Goal: Navigation & Orientation: Locate item on page

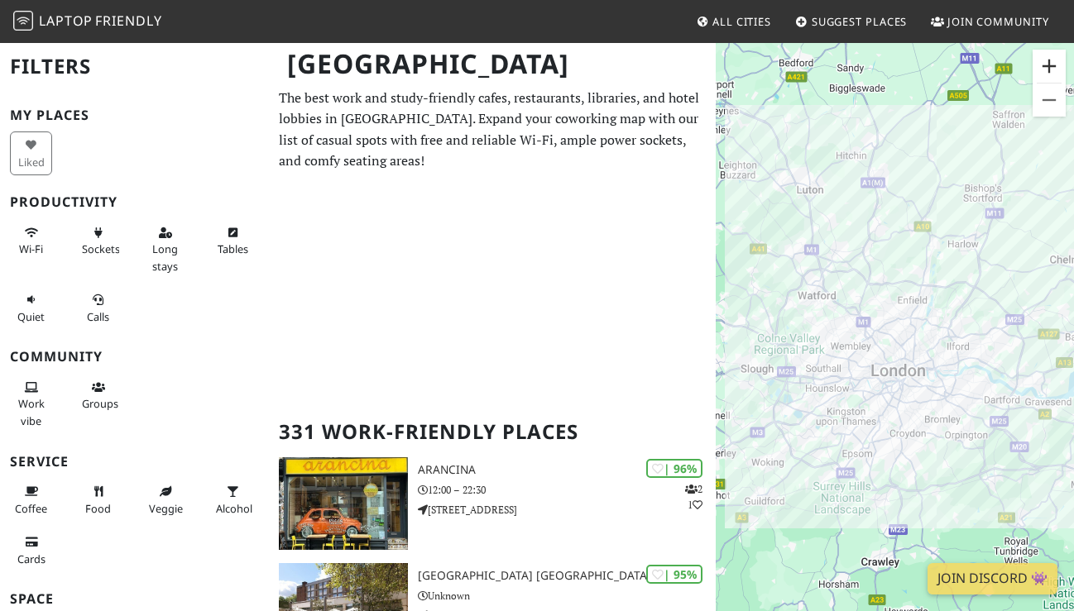
click at [1052, 67] on button "Zoom in" at bounding box center [1049, 66] width 33 height 33
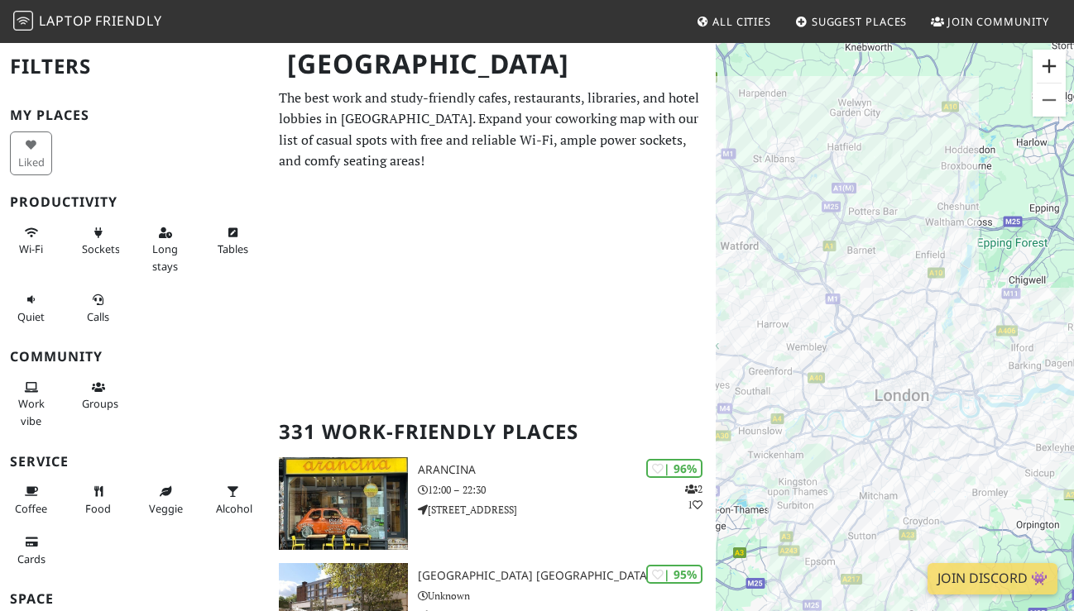
click at [1052, 67] on button "Zoom in" at bounding box center [1049, 66] width 33 height 33
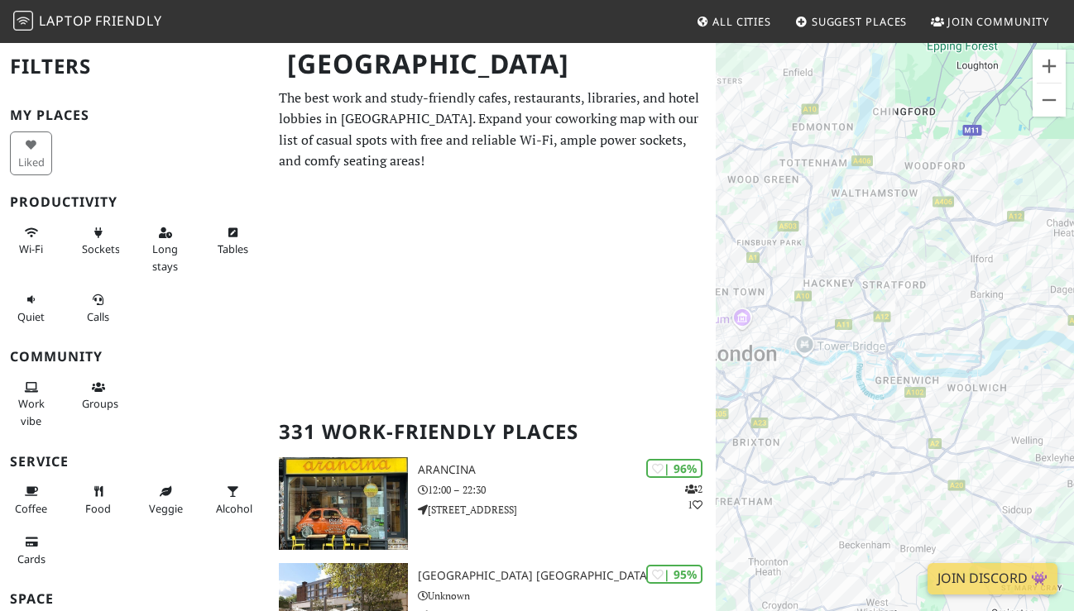
drag, startPoint x: 993, startPoint y: 246, endPoint x: 826, endPoint y: 154, distance: 190.7
click at [826, 154] on div "To navigate, press the arrow keys." at bounding box center [895, 346] width 358 height 611
click at [1053, 65] on button "Zoom in" at bounding box center [1049, 66] width 33 height 33
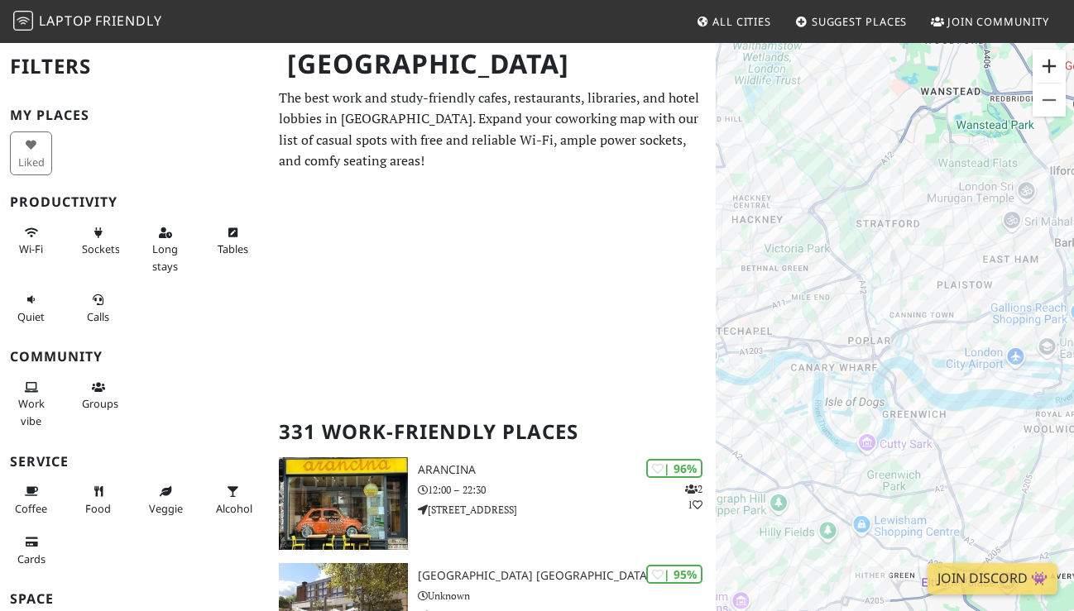
click at [1053, 65] on button "Zoom in" at bounding box center [1049, 66] width 33 height 33
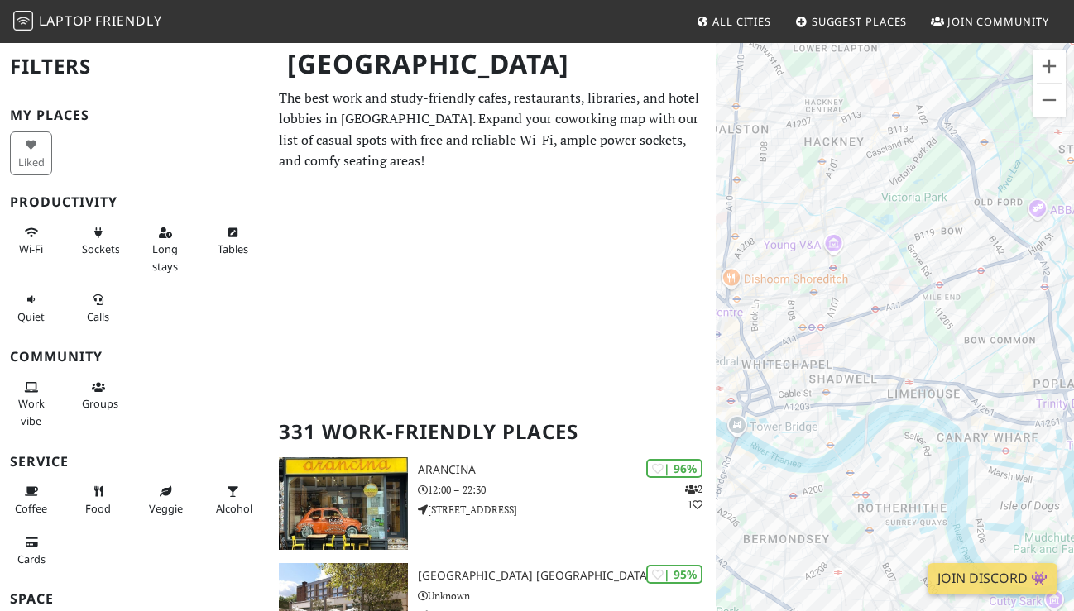
drag, startPoint x: 818, startPoint y: 232, endPoint x: 1035, endPoint y: 281, distance: 222.2
click at [1035, 281] on div "To navigate, press the arrow keys." at bounding box center [895, 346] width 358 height 611
click at [1043, 63] on button "Zoom in" at bounding box center [1049, 66] width 33 height 33
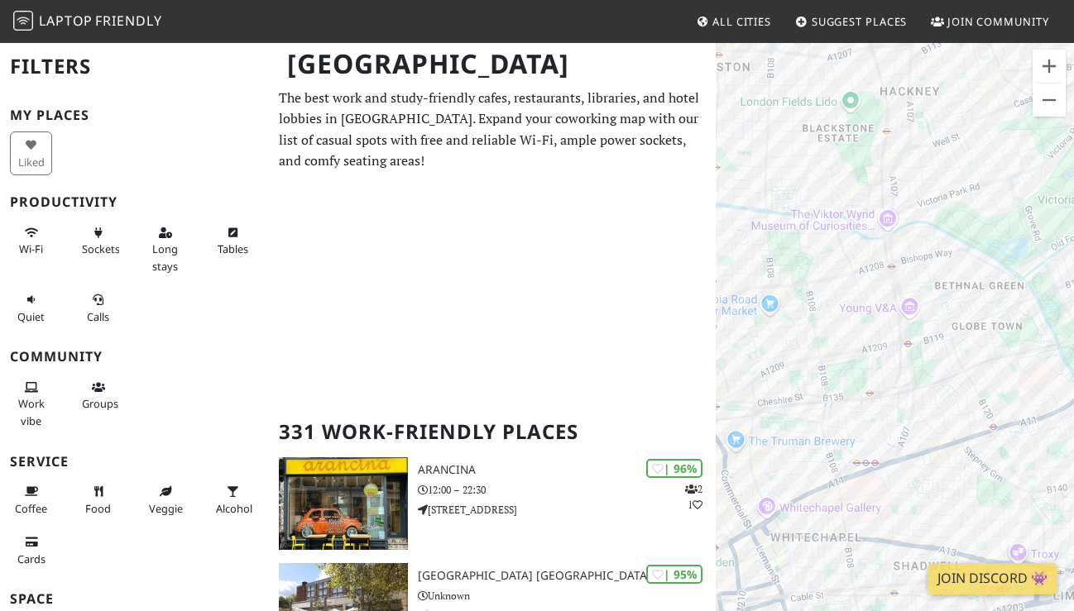
drag, startPoint x: 769, startPoint y: 118, endPoint x: 909, endPoint y: 274, distance: 209.7
click at [909, 274] on div "To navigate, press the arrow keys." at bounding box center [895, 346] width 358 height 611
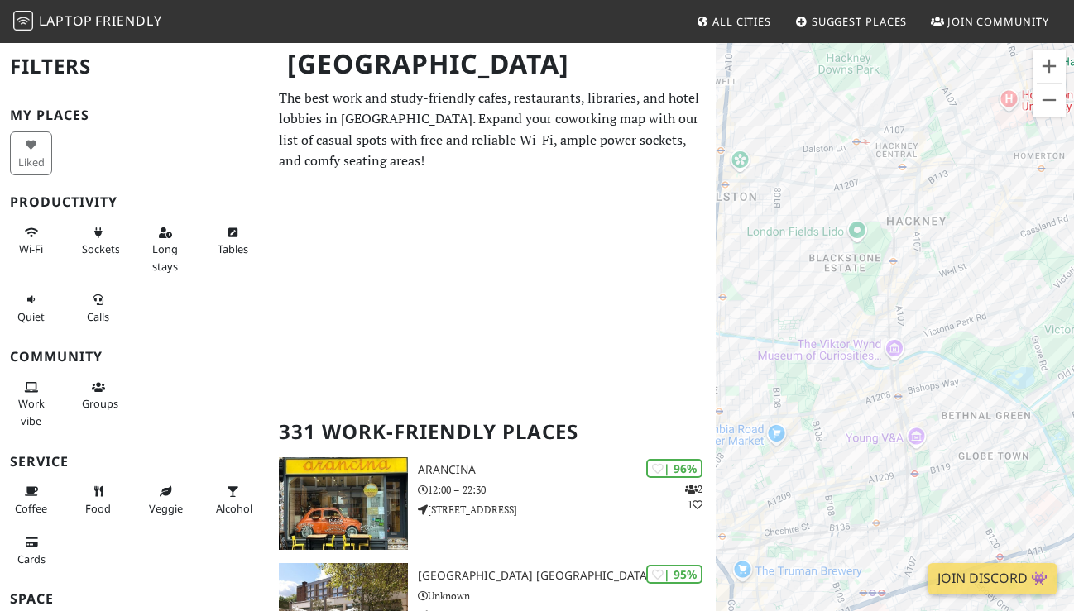
drag, startPoint x: 943, startPoint y: 177, endPoint x: 948, endPoint y: 308, distance: 130.8
click at [948, 308] on div "To navigate, press the arrow keys." at bounding box center [895, 346] width 358 height 611
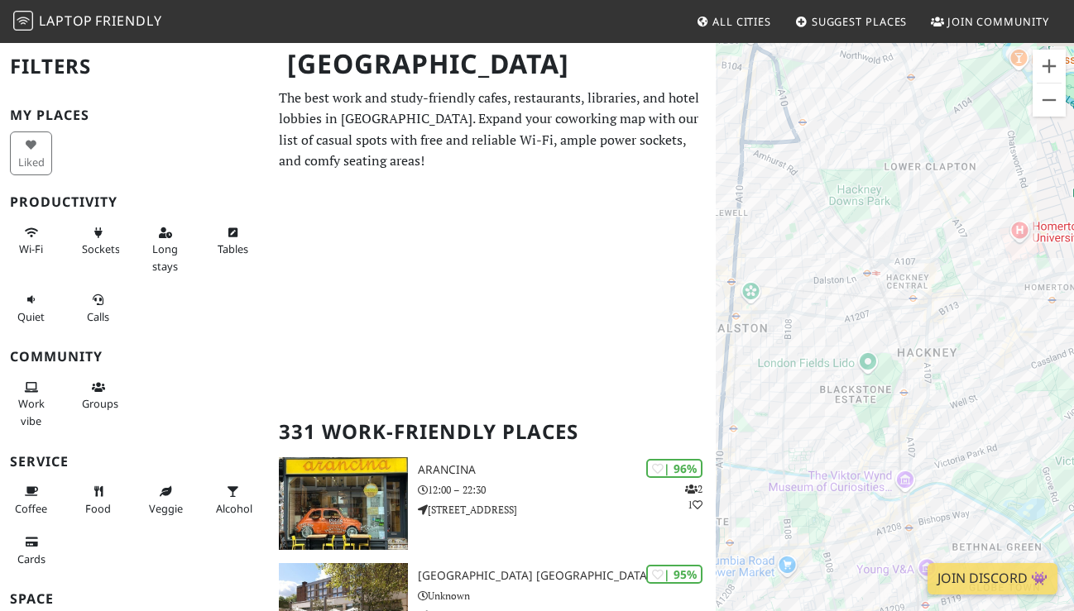
drag, startPoint x: 825, startPoint y: 151, endPoint x: 836, endPoint y: 285, distance: 134.5
click at [836, 285] on div "To navigate, press the arrow keys." at bounding box center [895, 346] width 358 height 611
